Goal: Complete application form: Complete application form

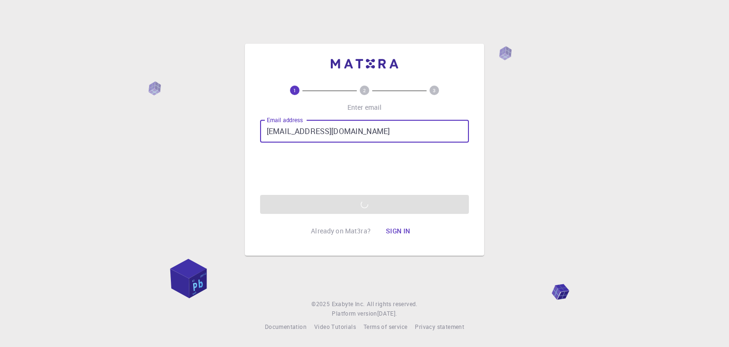
type input "[EMAIL_ADDRESS][DOMAIN_NAME]"
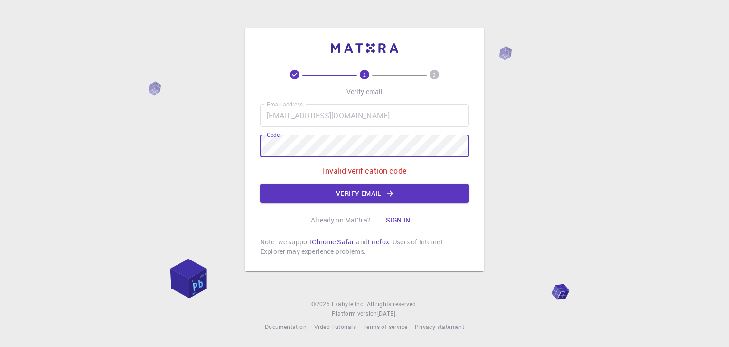
click at [274, 161] on div "Email address [EMAIL_ADDRESS][DOMAIN_NAME] Email address Code Code Invalid veri…" at bounding box center [364, 153] width 209 height 99
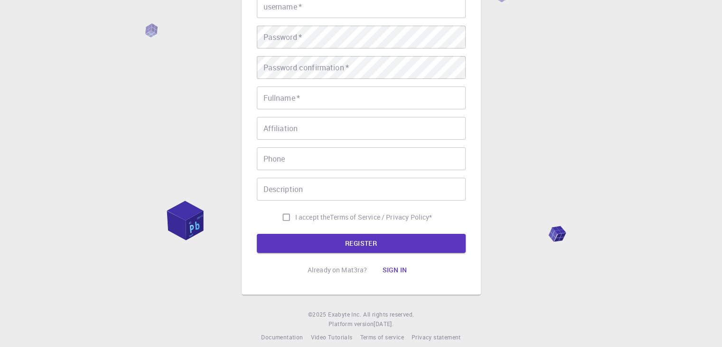
scroll to position [63, 0]
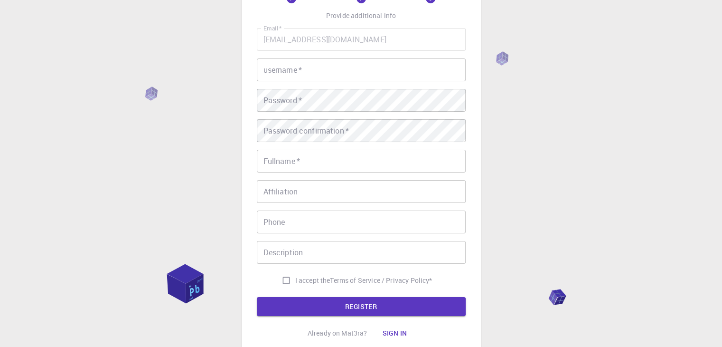
click at [340, 67] on input "username   *" at bounding box center [361, 69] width 209 height 23
type input "thư"
click at [257, 297] on button "REGISTER" at bounding box center [361, 306] width 209 height 19
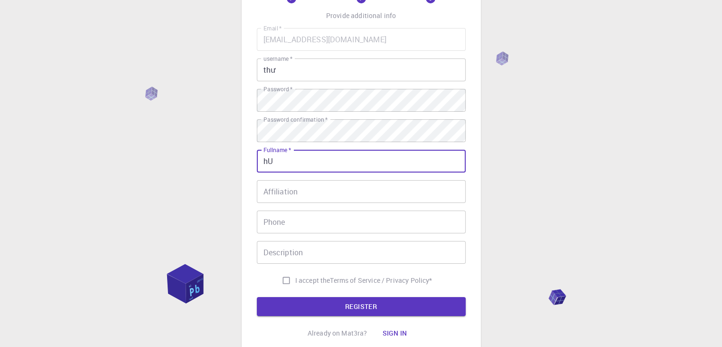
type input "h"
type input "[PERSON_NAME] [PERSON_NAME] Thuq"
drag, startPoint x: 354, startPoint y: 176, endPoint x: 350, endPoint y: 191, distance: 15.3
click at [354, 177] on div "Email   * [EMAIL_ADDRESS][DOMAIN_NAME] Email   * username   * thư username   * …" at bounding box center [361, 158] width 209 height 261
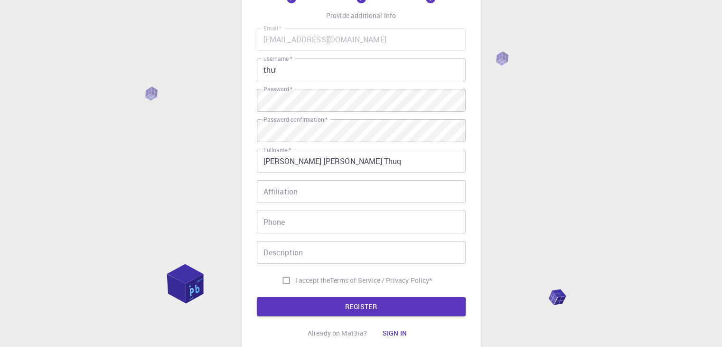
click at [350, 191] on input "Affiliation" at bounding box center [361, 191] width 209 height 23
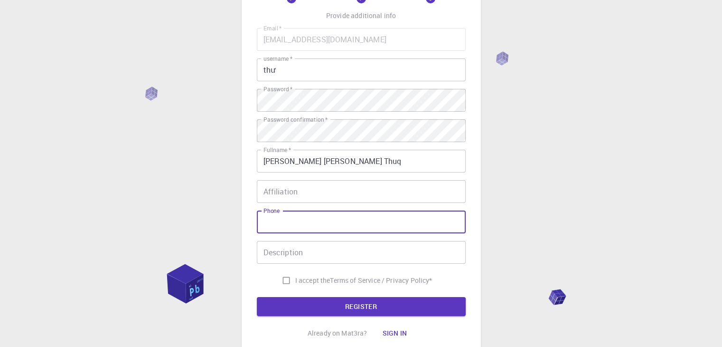
click at [338, 210] on input "Phone" at bounding box center [361, 221] width 209 height 23
type input "0905054808"
click at [257, 297] on button "REGISTER" at bounding box center [361, 306] width 209 height 19
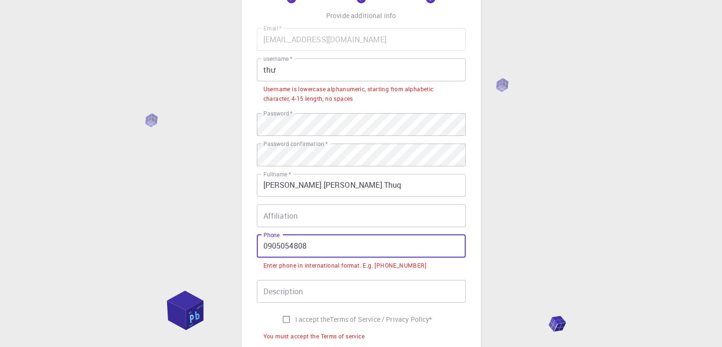
click at [281, 324] on input "I accept the Terms of Service / Privacy Policy *" at bounding box center [286, 319] width 18 height 18
checkbox input "true"
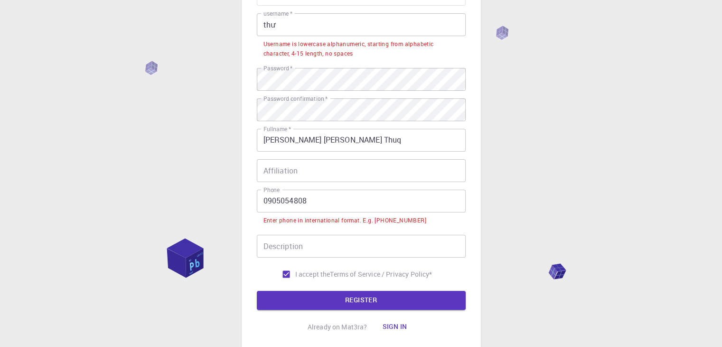
scroll to position [126, 0]
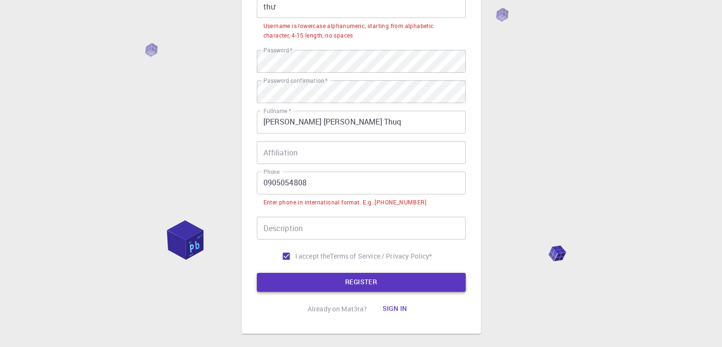
click at [395, 274] on button "REGISTER" at bounding box center [361, 282] width 209 height 19
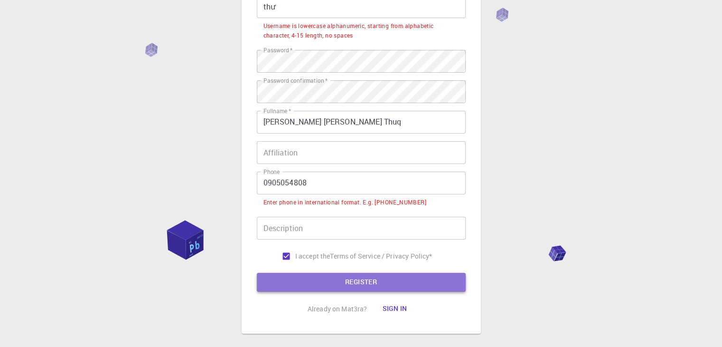
click at [373, 276] on button "REGISTER" at bounding box center [361, 282] width 209 height 19
click at [372, 276] on button "REGISTER" at bounding box center [361, 282] width 209 height 19
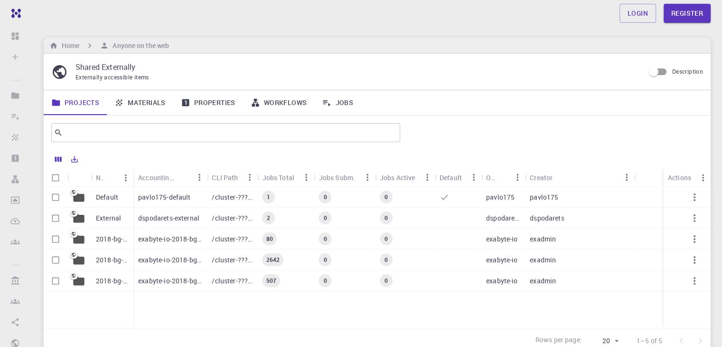
drag, startPoint x: 160, startPoint y: 95, endPoint x: 145, endPoint y: 108, distance: 19.2
click at [160, 95] on link "Materials" at bounding box center [140, 102] width 66 height 25
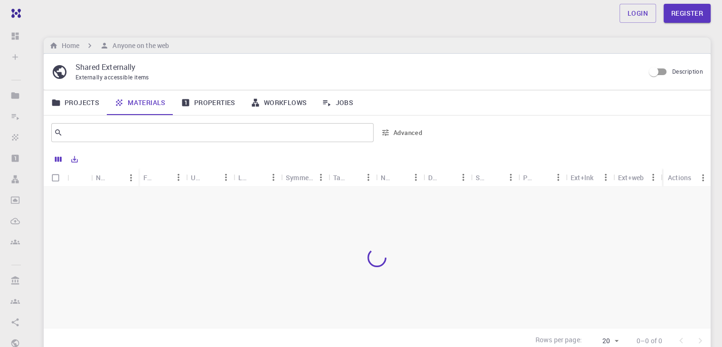
click at [145, 108] on link "Materials" at bounding box center [140, 102] width 66 height 25
click at [57, 106] on icon at bounding box center [55, 102] width 9 height 9
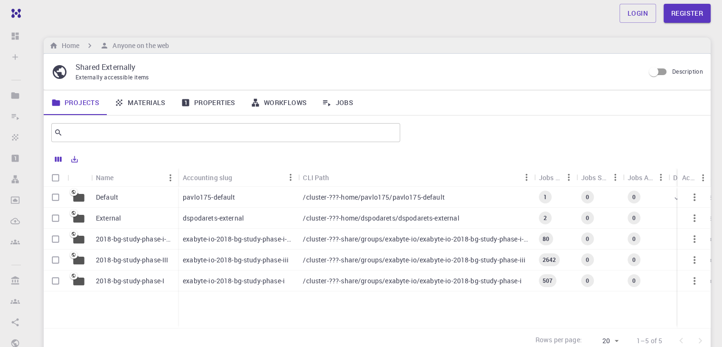
click at [257, 202] on div "pavlo175-default" at bounding box center [238, 197] width 120 height 21
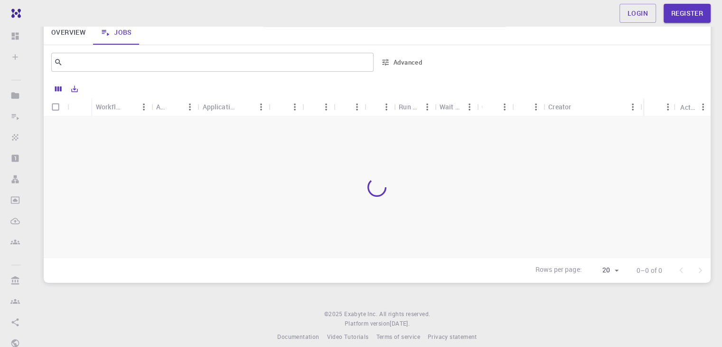
scroll to position [89, 0]
